Goal: Task Accomplishment & Management: Use online tool/utility

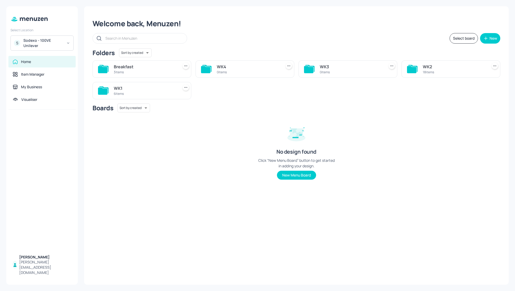
click at [34, 40] on div "Sodexo - 100VE Unilever" at bounding box center [43, 43] width 40 height 11
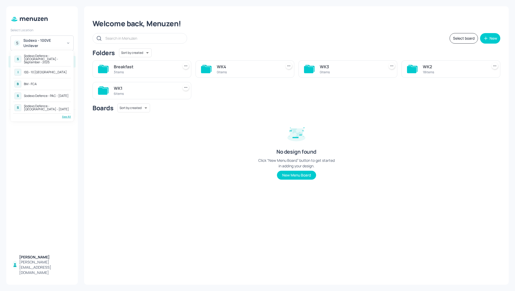
click at [54, 55] on div "Sodexo Defence - [GEOGRAPHIC_DATA] - September - 2025" at bounding box center [47, 58] width 46 height 9
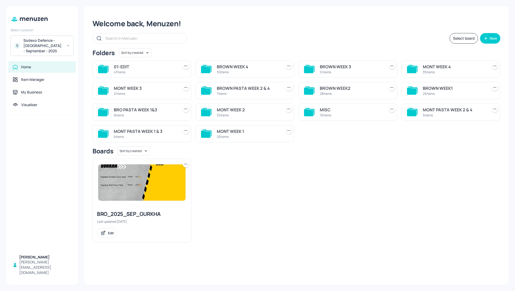
click at [443, 88] on div "BROWN WEEK1" at bounding box center [454, 88] width 63 height 6
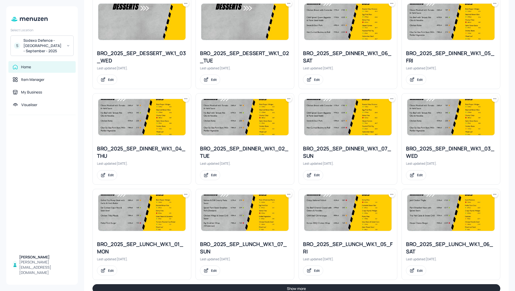
scroll to position [449, 0]
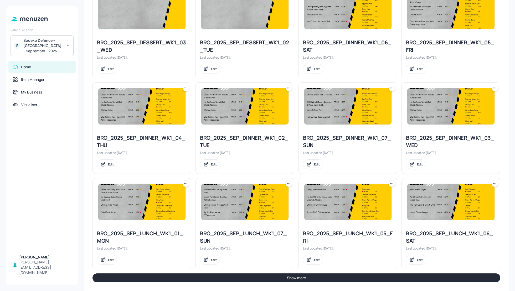
click at [418, 277] on button "Show more" at bounding box center [297, 278] width 408 height 9
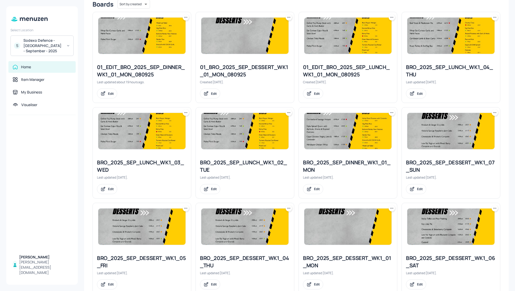
scroll to position [138, 0]
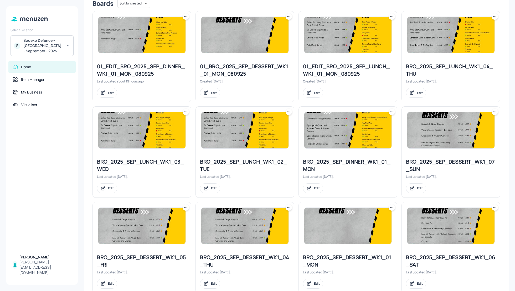
click at [288, 110] on icon at bounding box center [288, 111] width 5 height 5
click at [268, 133] on p "Duplicate" at bounding box center [262, 131] width 14 height 5
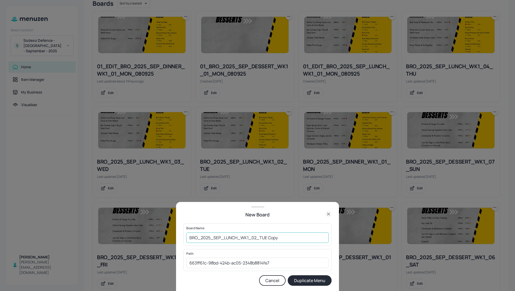
click at [187, 236] on input "BRO_2025_SEP_LUNCH_WK1_02_TUE Copy" at bounding box center [257, 238] width 143 height 11
click at [302, 237] on input "01_EDIT_BRO_2025_SEP_LUNCH_WK1_02_TUE Copy" at bounding box center [257, 238] width 143 height 11
type input "01_EDIT_BRO_2025_SEP_LUNCH_WK1_02_TUE_090925"
click at [310, 280] on button "Duplicate Menu" at bounding box center [310, 281] width 44 height 11
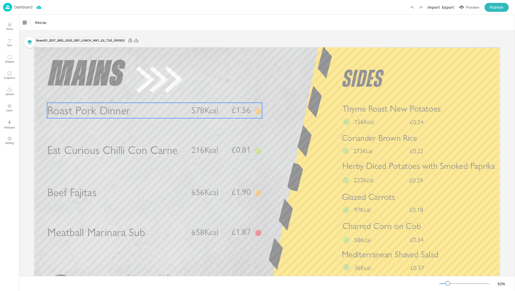
click at [124, 110] on span "Roast Pork Dinner" at bounding box center [88, 111] width 83 height 14
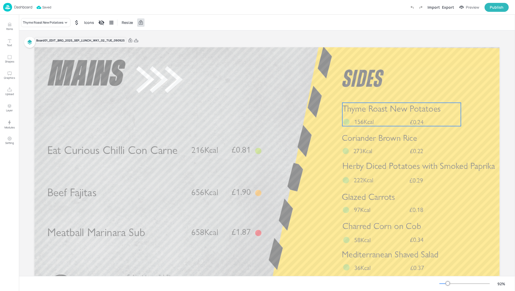
click at [346, 116] on div "Thyme Roast New Potatoes £0.24 156Kcal" at bounding box center [402, 114] width 119 height 23
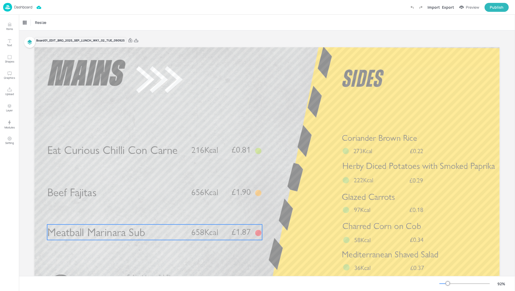
click at [159, 237] on p "Meatball Marinara Sub" at bounding box center [116, 233] width 138 height 16
click at [153, 216] on icon at bounding box center [155, 216] width 4 height 4
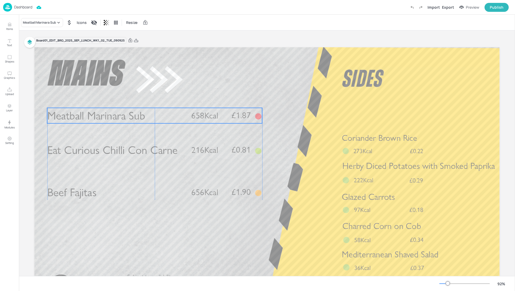
drag, startPoint x: 155, startPoint y: 235, endPoint x: 155, endPoint y: 118, distance: 116.7
click at [155, 118] on p "Meatball Marinara Sub" at bounding box center [116, 116] width 138 height 16
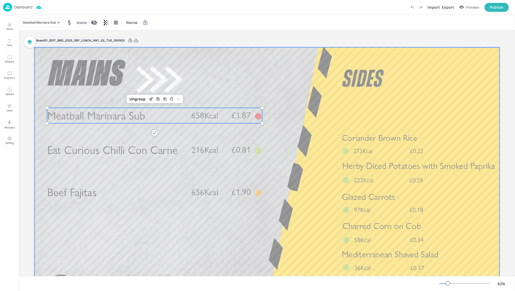
click at [325, 159] on div at bounding box center [266, 178] width 465 height 262
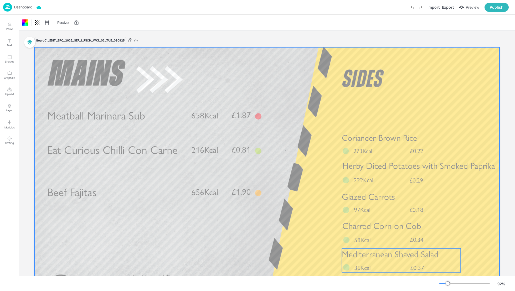
click at [388, 257] on span "Mediterranean Shaved Salad" at bounding box center [390, 254] width 96 height 11
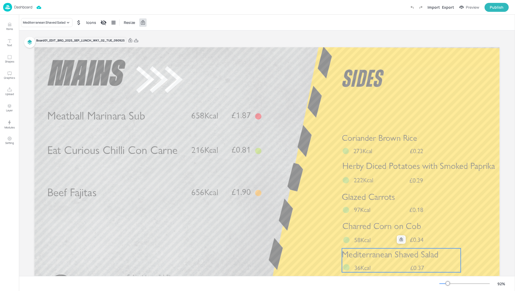
click at [403, 240] on icon at bounding box center [401, 240] width 4 height 4
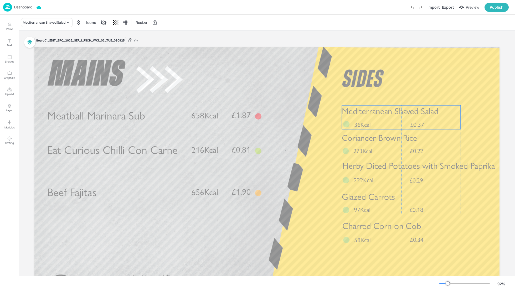
drag, startPoint x: 403, startPoint y: 259, endPoint x: 402, endPoint y: 116, distance: 143.3
click at [402, 116] on span "Mediterranean Shaved Salad" at bounding box center [390, 111] width 96 height 11
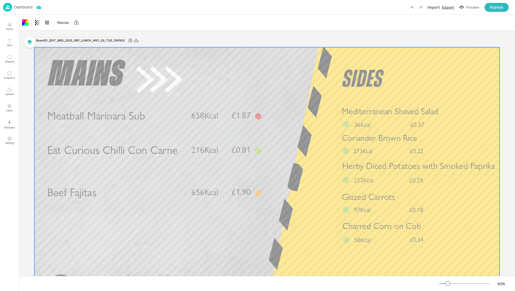
click at [447, 8] on div "Export" at bounding box center [448, 7] width 12 height 6
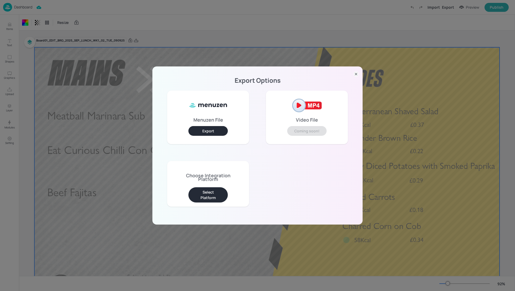
click at [212, 195] on button "Select Platform" at bounding box center [208, 194] width 39 height 15
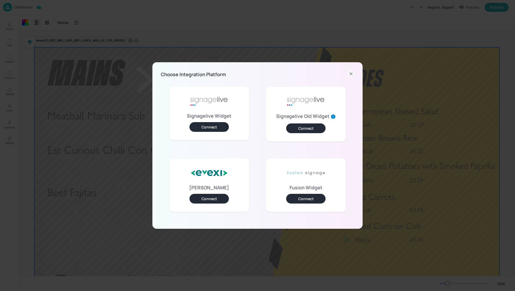
click at [218, 128] on button "Connect" at bounding box center [209, 127] width 39 height 10
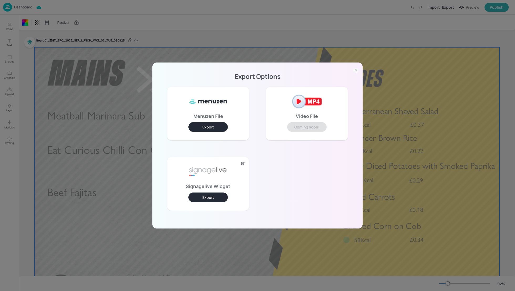
click at [216, 201] on button "Export" at bounding box center [208, 198] width 39 height 10
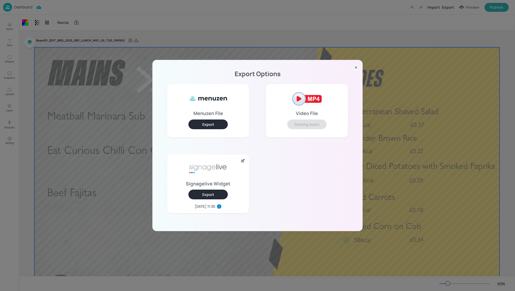
click at [302, 44] on div "Export Options Menuzen File Export Video File Coming soon! Signagelive Widget E…" at bounding box center [257, 145] width 515 height 291
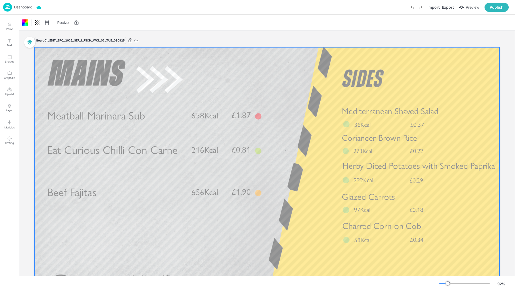
click at [26, 6] on p "Dashboard" at bounding box center [23, 7] width 18 height 4
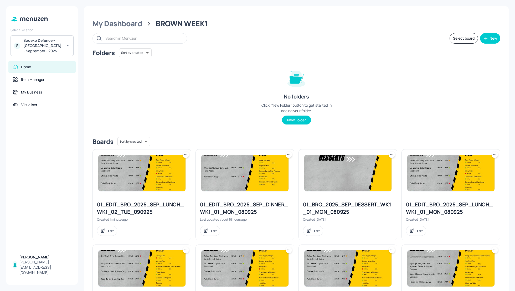
click at [122, 26] on div "My Dashboard" at bounding box center [118, 23] width 50 height 9
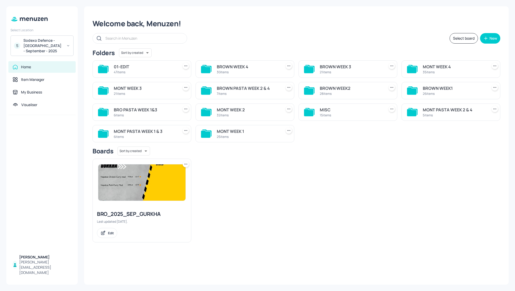
click at [139, 109] on div "BRO PASTA WEEK 1&3" at bounding box center [145, 110] width 63 height 6
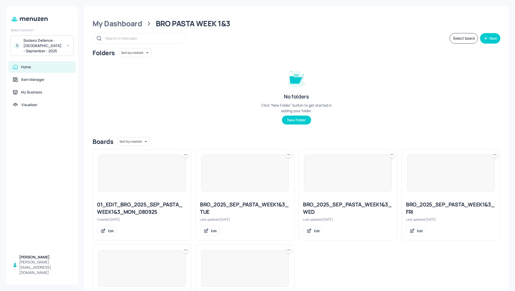
click at [388, 110] on div "Folders Sort by created id ​ No folders Click “New Folder” button to get starte…" at bounding box center [297, 90] width 408 height 85
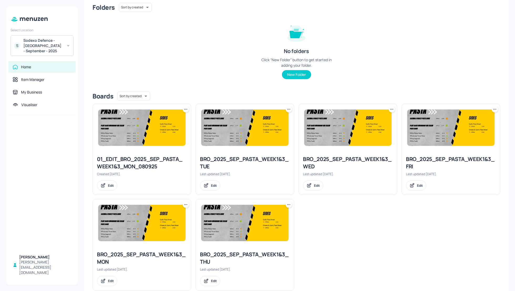
scroll to position [57, 0]
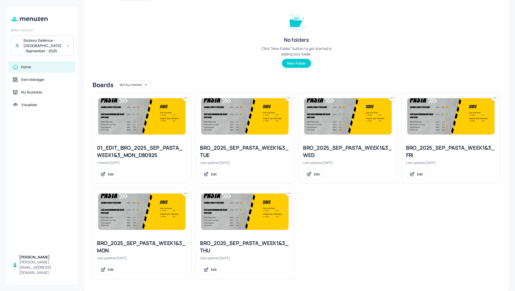
click at [287, 100] on icon at bounding box center [288, 97] width 5 height 5
click at [264, 117] on p "Duplicate" at bounding box center [262, 117] width 14 height 5
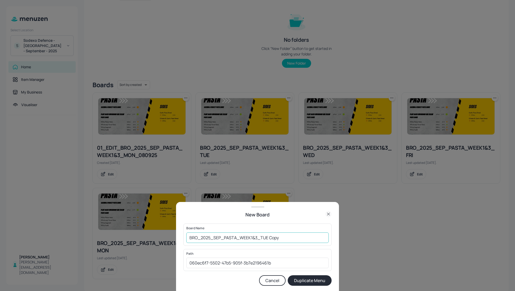
click at [189, 237] on input "BRO_2025_SEP_PASTA_WEEK1&3_TUE Copy" at bounding box center [257, 238] width 143 height 11
click at [300, 237] on input "01_EDIT_BRO_2025_SEP_PASTA_WEEK1&3_TUE Cop" at bounding box center [257, 238] width 143 height 11
type input "01_EDIT_BRO_2025_SEP_PASTA_WEEK1&3_TUE_090925"
click at [307, 279] on button "Duplicate Menu" at bounding box center [310, 281] width 44 height 11
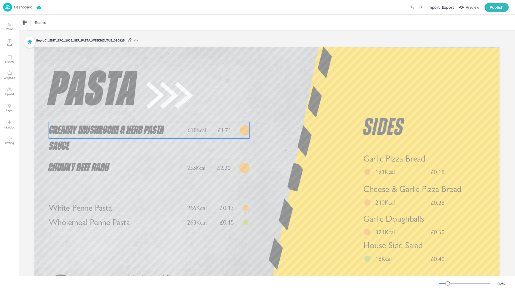
click at [180, 122] on p "Creamy Mushroom & Herb Pasta Sauce" at bounding box center [116, 138] width 135 height 33
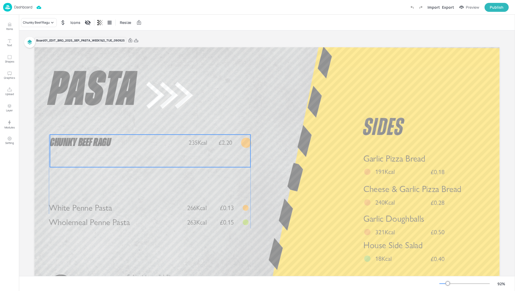
drag, startPoint x: 132, startPoint y: 162, endPoint x: 133, endPoint y: 137, distance: 25.3
click at [133, 137] on p "Chunky Beef Ragu" at bounding box center [117, 143] width 135 height 16
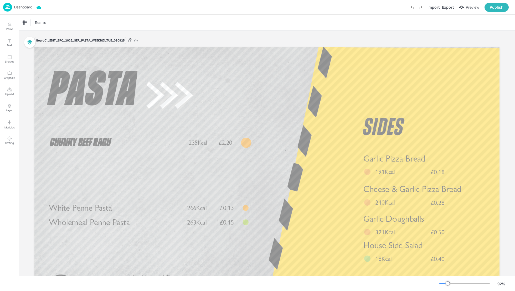
click at [452, 7] on div "Export" at bounding box center [448, 7] width 12 height 6
